Goal: Task Accomplishment & Management: Complete application form

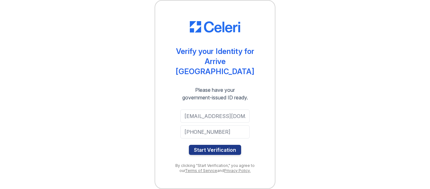
click at [250, 86] on div "Please have your government-issued ID ready." at bounding box center [215, 93] width 89 height 15
click at [227, 146] on button "Start Verification" at bounding box center [215, 150] width 52 height 10
